Goal: Task Accomplishment & Management: Complete application form

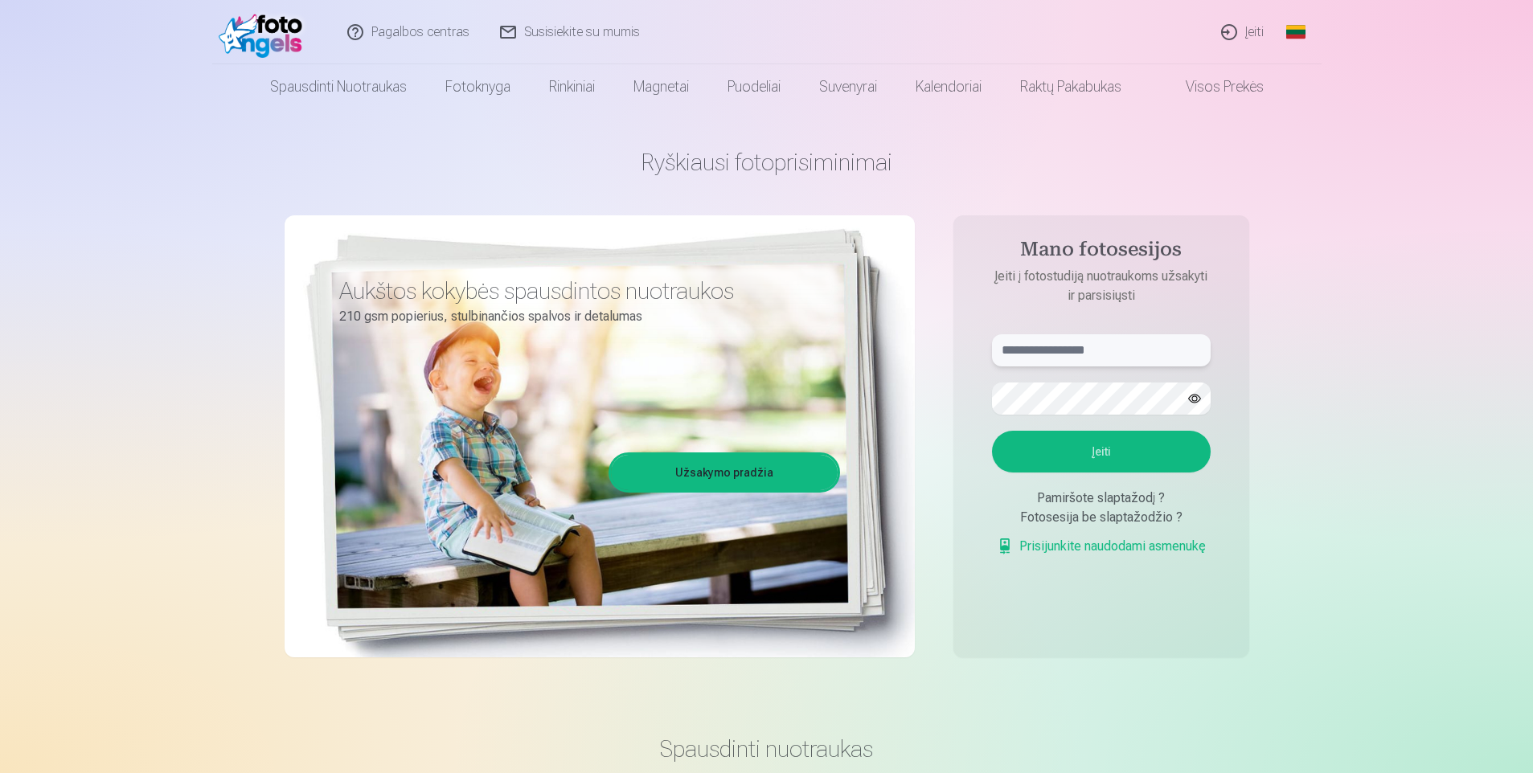
click at [1058, 355] on input "text" at bounding box center [1101, 350] width 219 height 32
type input "**********"
click at [1090, 449] on button "Įeiti" at bounding box center [1101, 452] width 219 height 42
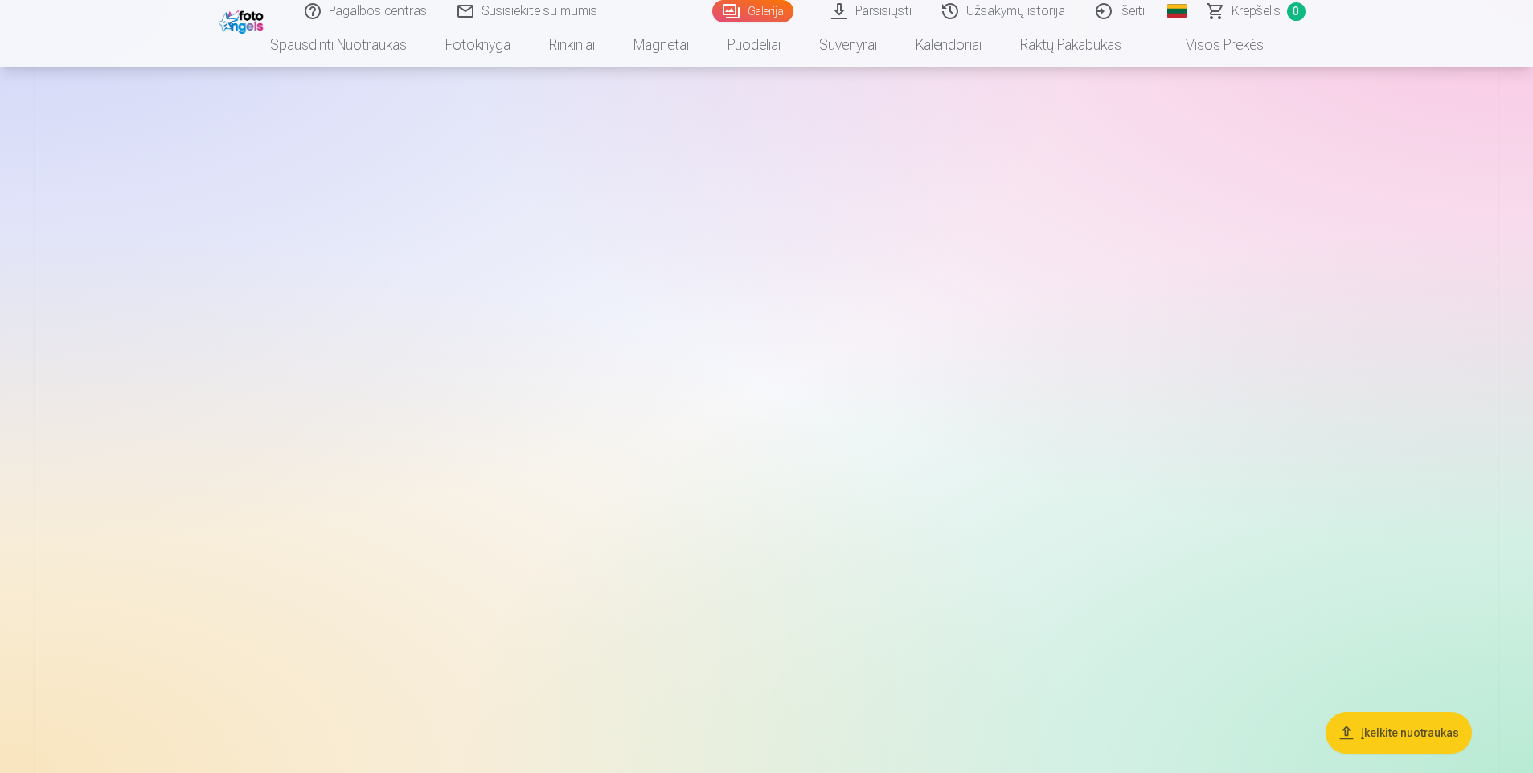
scroll to position [2412, 0]
